Goal: Task Accomplishment & Management: Complete application form

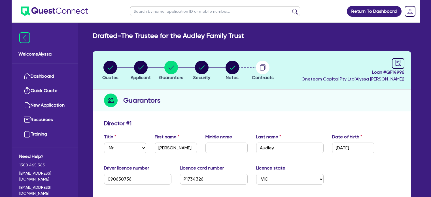
select select "MR"
select select "VIC"
select select "MARRIED"
select select "PROPERTY"
select select "MORTGAGE"
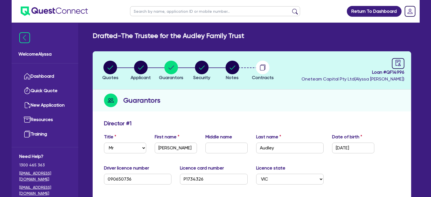
scroll to position [131, 0]
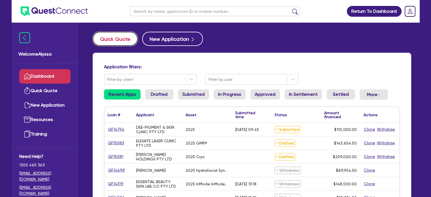
click at [112, 43] on button "Quick Quote" at bounding box center [115, 39] width 45 height 14
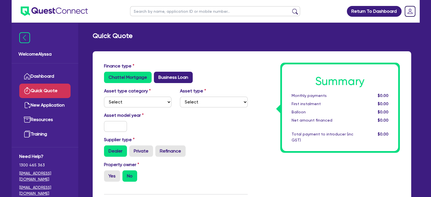
click at [174, 74] on label "Business Loan" at bounding box center [173, 77] width 39 height 11
click at [157, 74] on input "Business Loan" at bounding box center [156, 74] width 4 height 4
radio input "true"
